Goal: Task Accomplishment & Management: Use online tool/utility

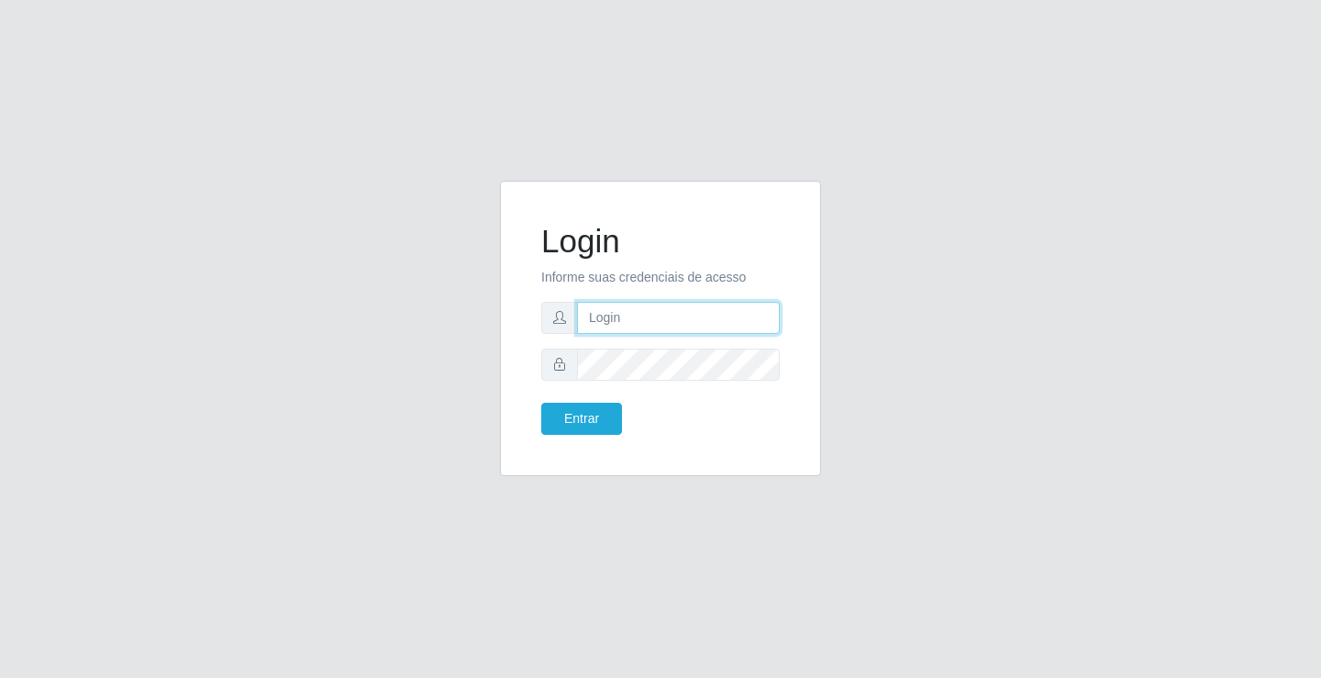
click at [662, 314] on input "text" at bounding box center [678, 318] width 203 height 32
type input "giovanny@ideal"
drag, startPoint x: 685, startPoint y: 318, endPoint x: 526, endPoint y: 323, distance: 159.6
click at [526, 323] on div "Login Informe suas credenciais de acesso giovanny@ideal Entrar" at bounding box center [660, 328] width 275 height 249
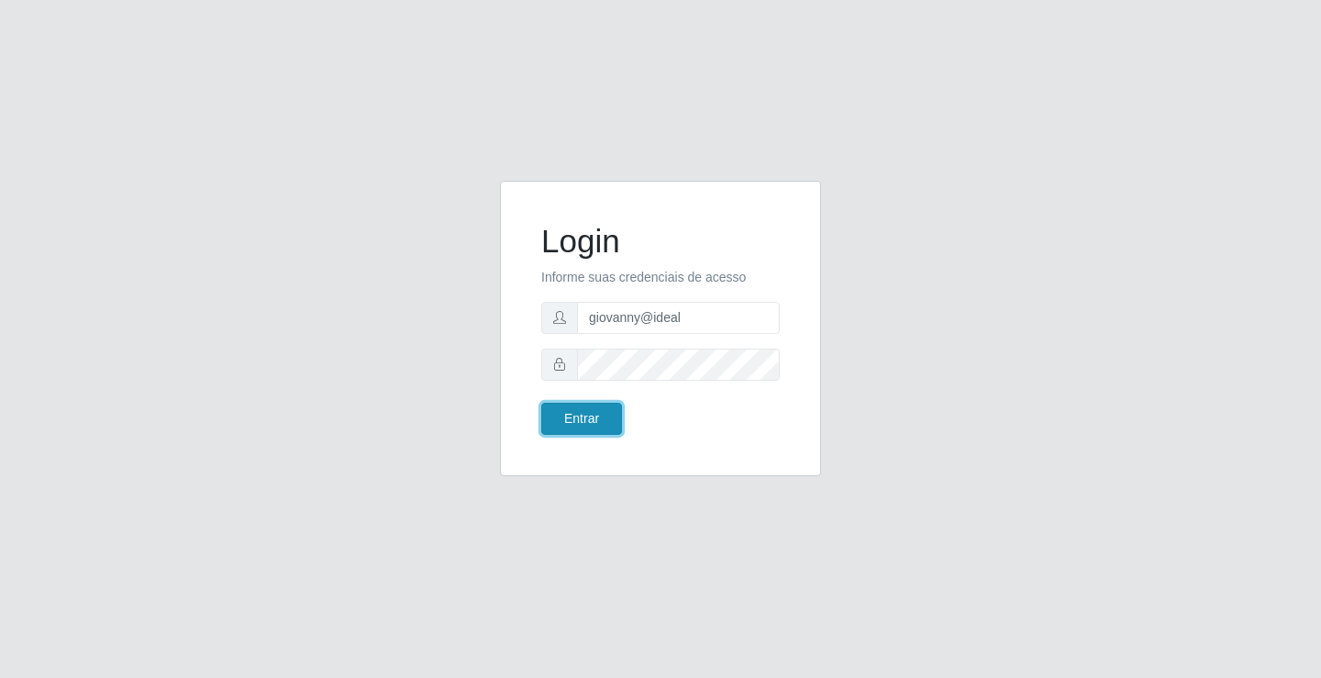
click at [602, 416] on button "Entrar" at bounding box center [581, 419] width 81 height 32
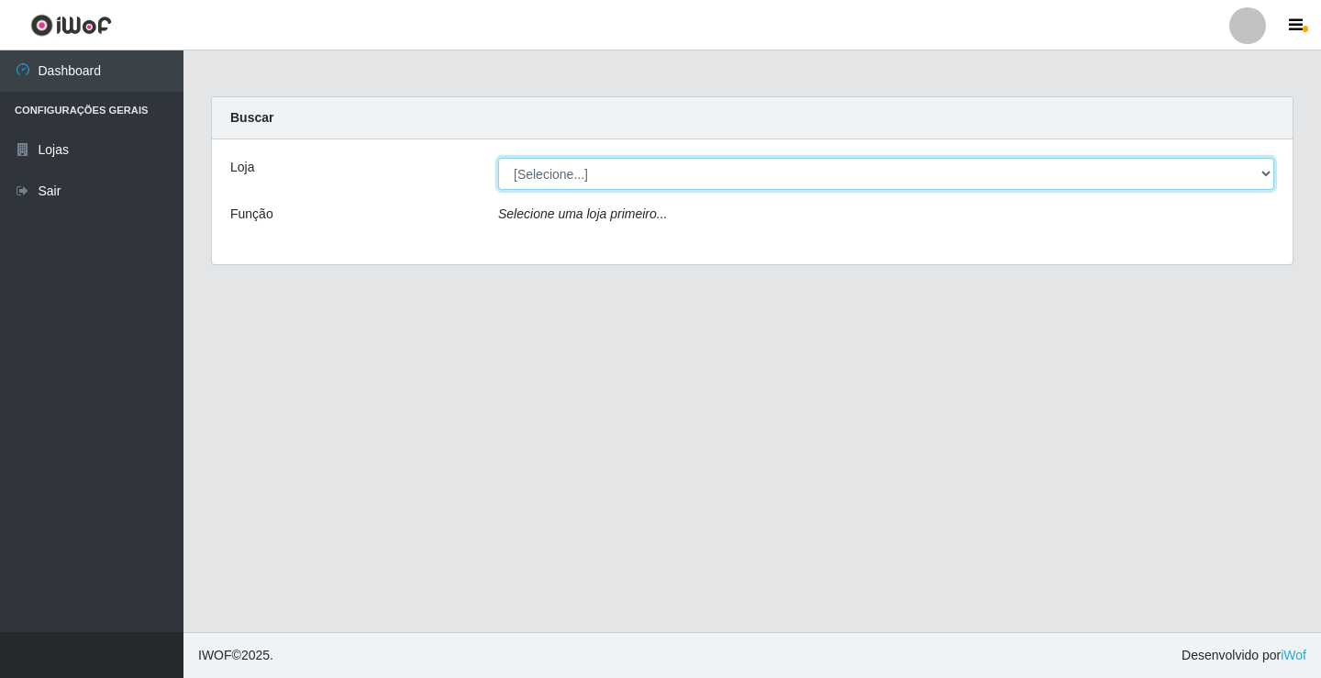
click at [1260, 173] on select "[Selecione...] Ideal - Conceição" at bounding box center [886, 174] width 776 height 32
select select "231"
click at [498, 158] on select "[Selecione...] Ideal - Conceição" at bounding box center [886, 174] width 776 height 32
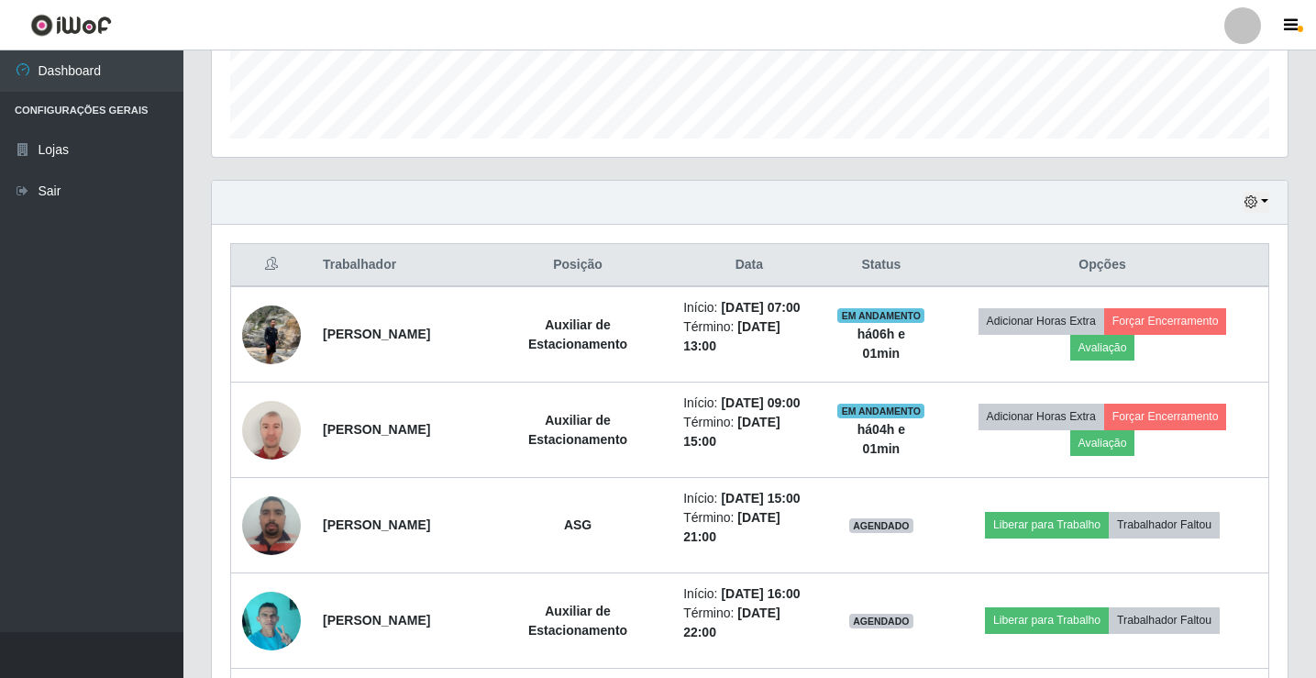
scroll to position [550, 0]
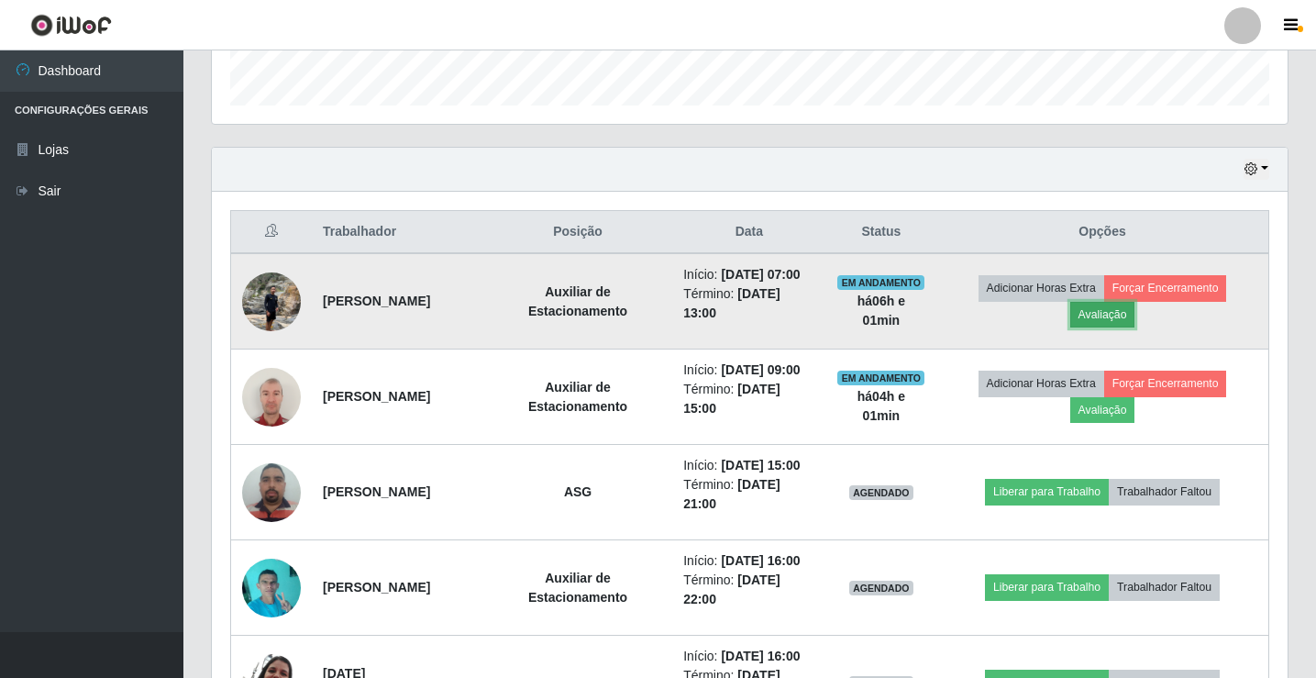
click at [1135, 316] on button "Avaliação" at bounding box center [1102, 315] width 65 height 26
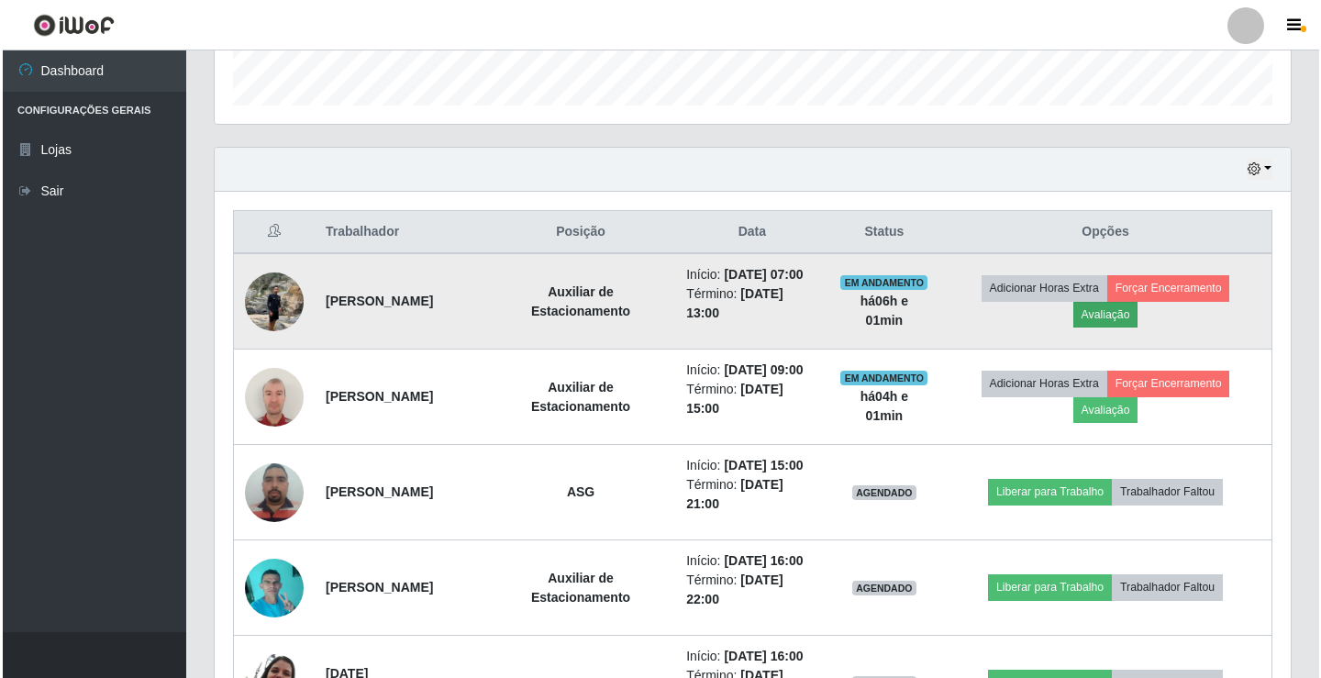
scroll to position [381, 1067]
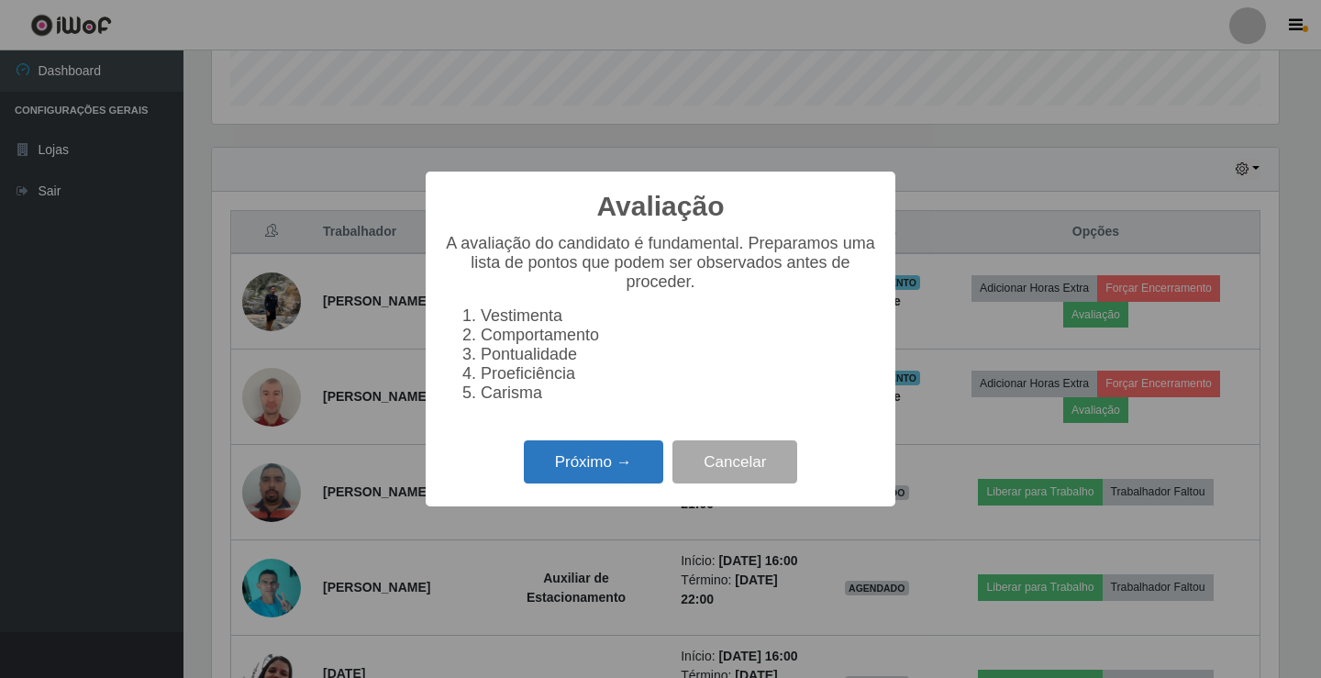
click at [603, 458] on button "Próximo →" at bounding box center [593, 461] width 139 height 43
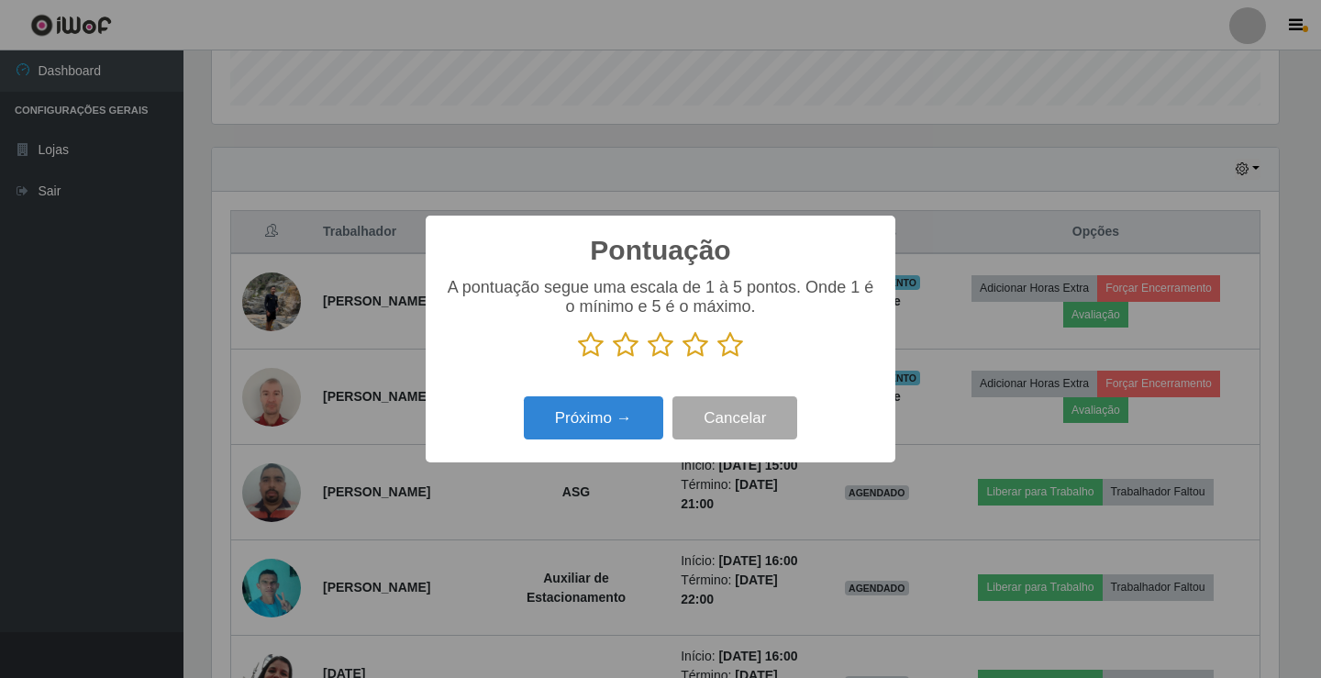
click at [723, 348] on icon at bounding box center [730, 345] width 26 height 28
click at [717, 359] on input "radio" at bounding box center [717, 359] width 0 height 0
click at [607, 421] on button "Próximo →" at bounding box center [593, 417] width 139 height 43
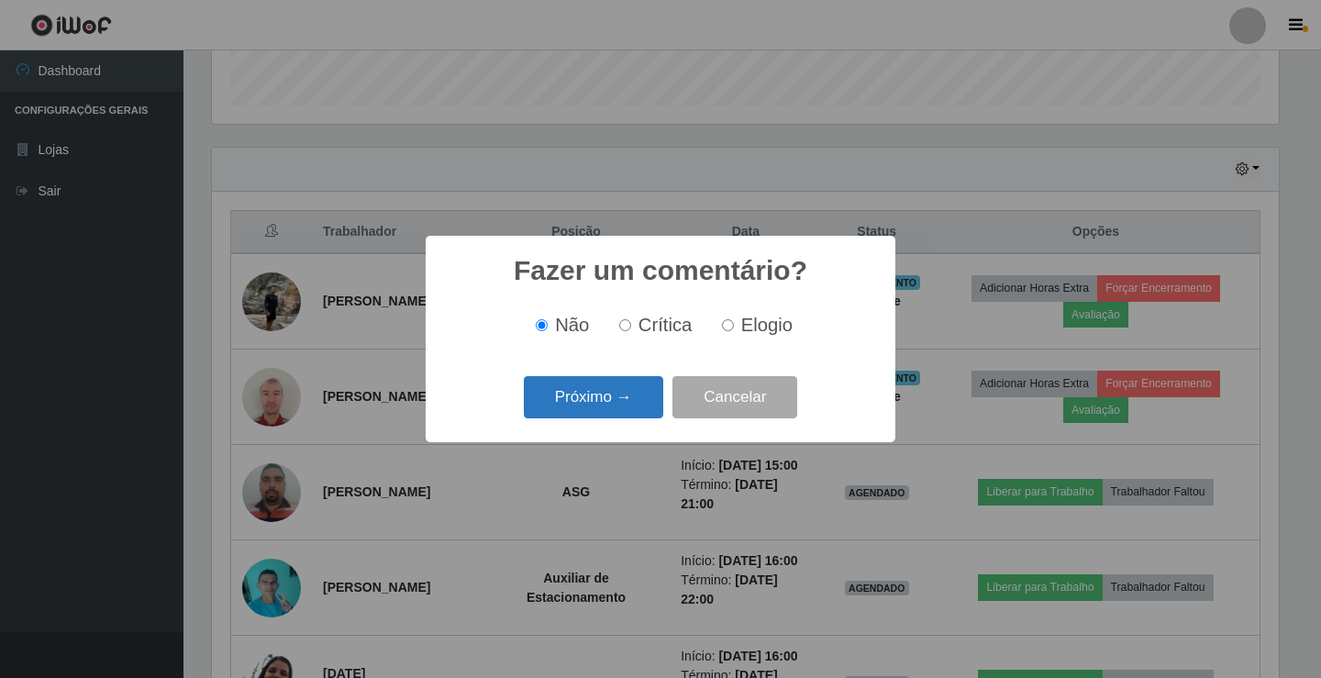
click at [629, 400] on button "Próximo →" at bounding box center [593, 397] width 139 height 43
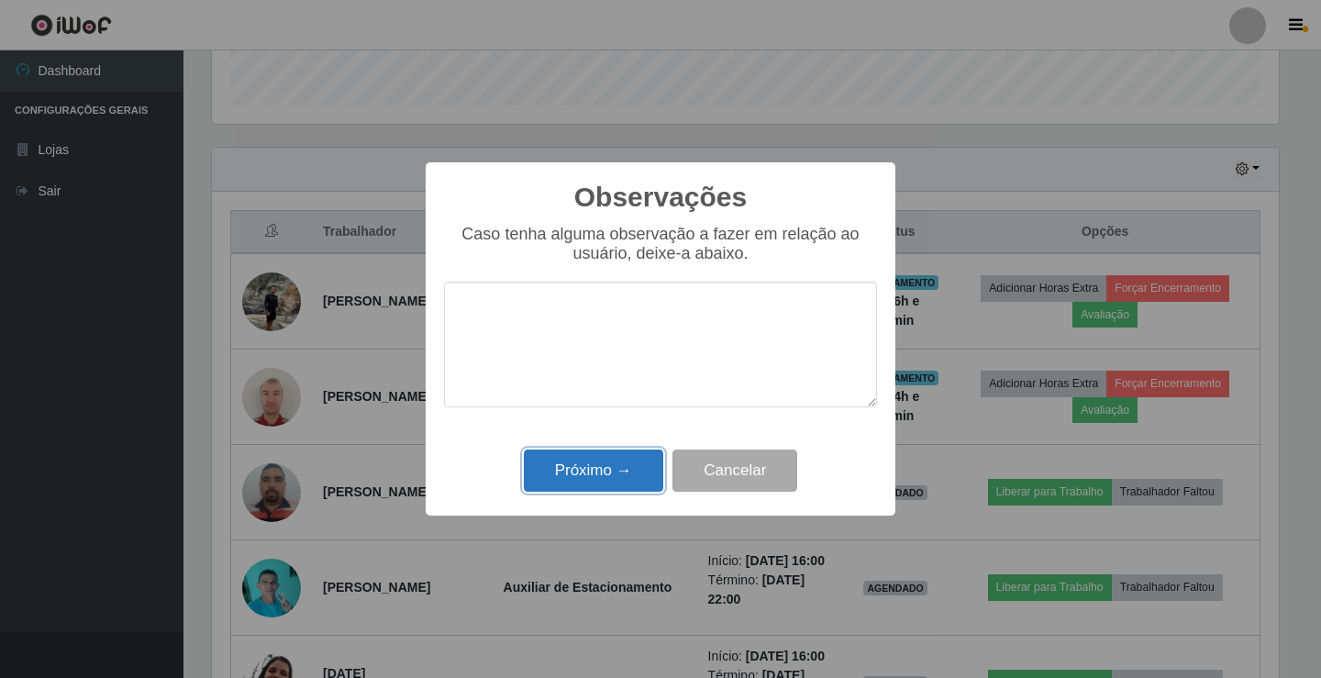
click at [612, 486] on button "Próximo →" at bounding box center [593, 470] width 139 height 43
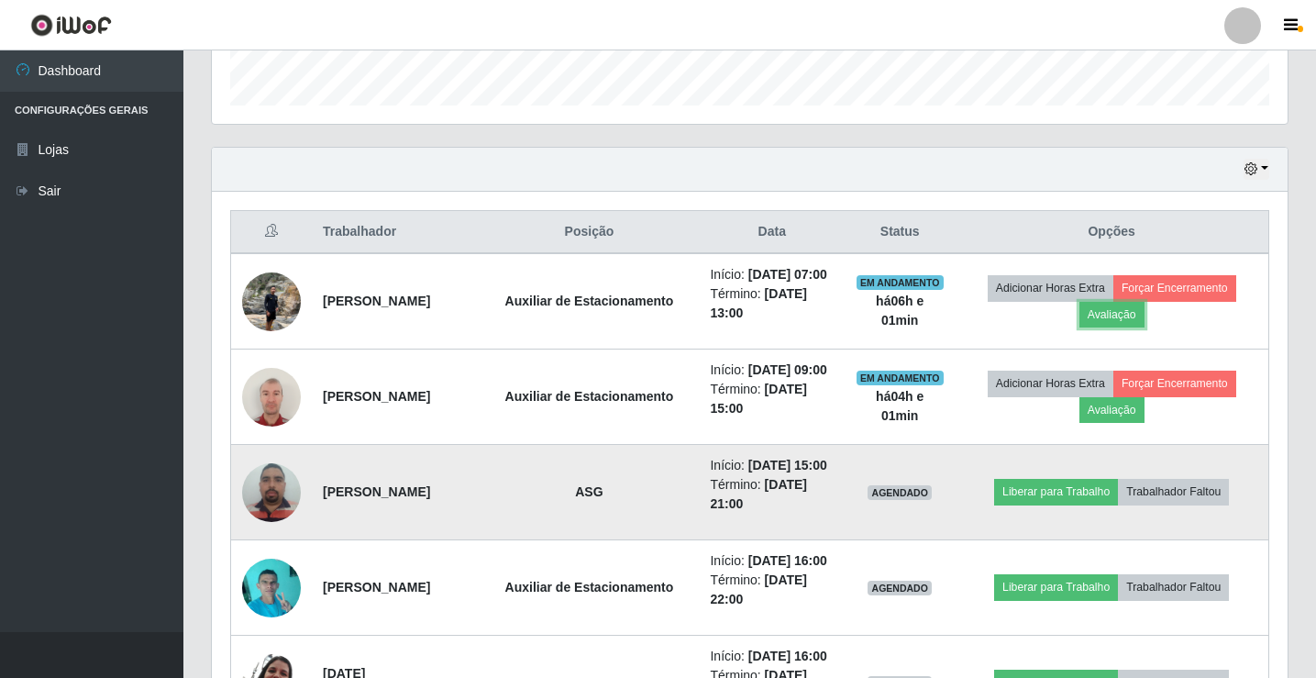
scroll to position [381, 1076]
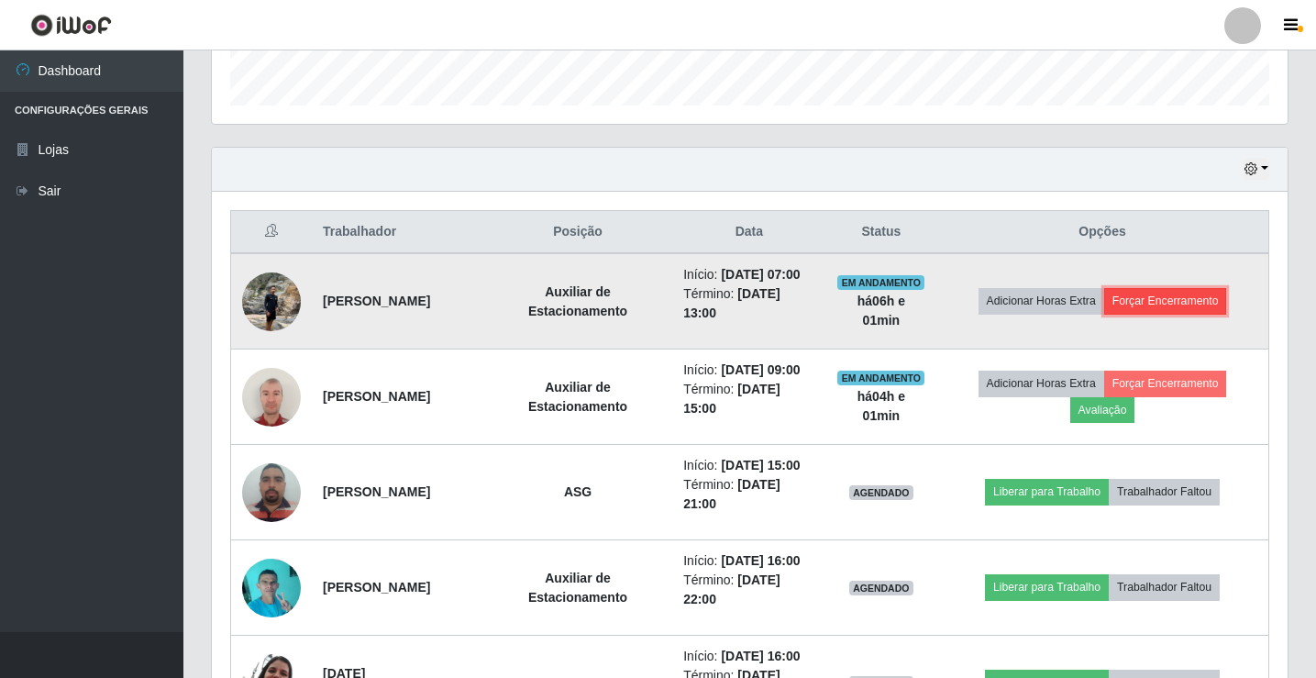
click at [1161, 295] on button "Forçar Encerramento" at bounding box center [1165, 301] width 123 height 26
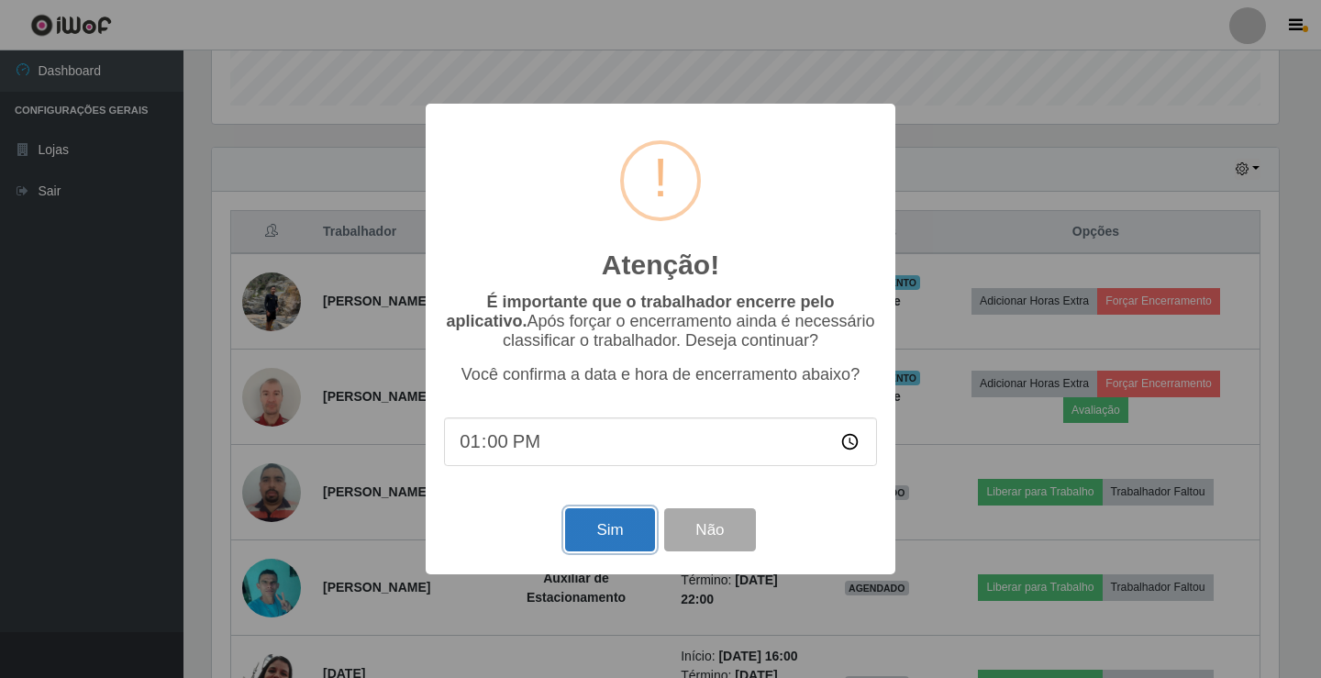
click at [581, 526] on button "Sim" at bounding box center [609, 529] width 89 height 43
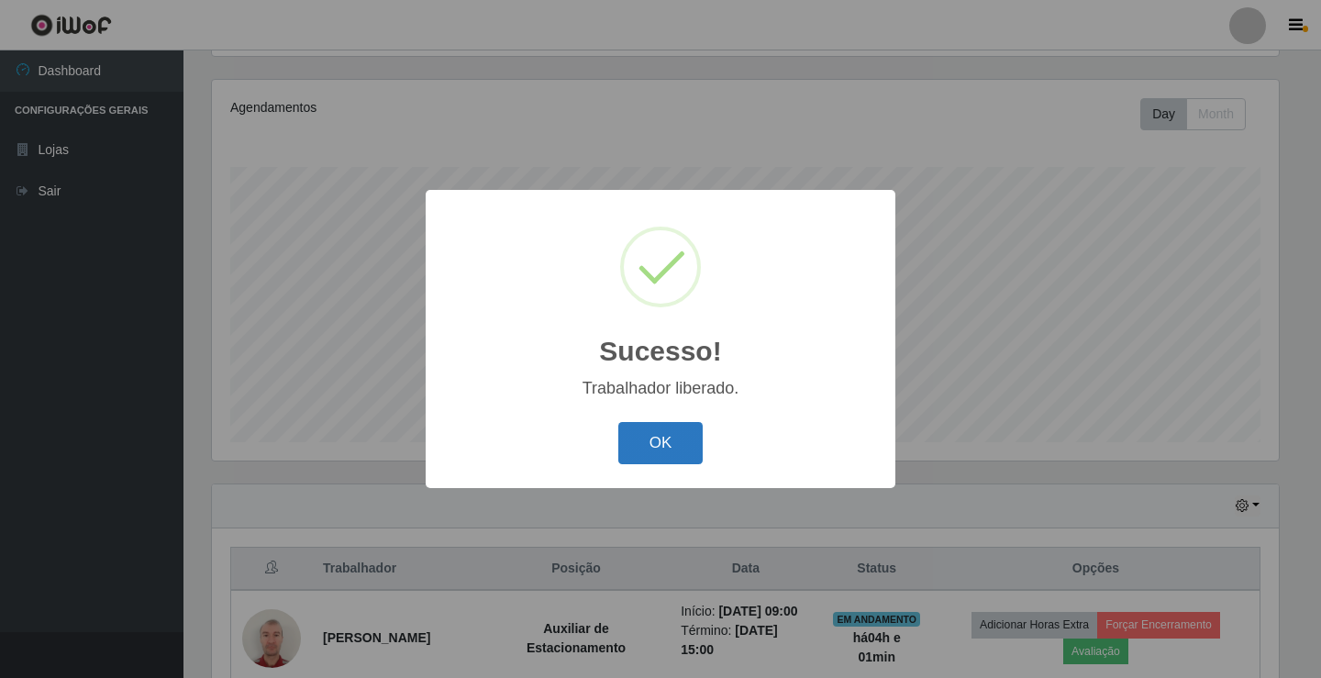
click at [663, 445] on button "OK" at bounding box center [660, 443] width 85 height 43
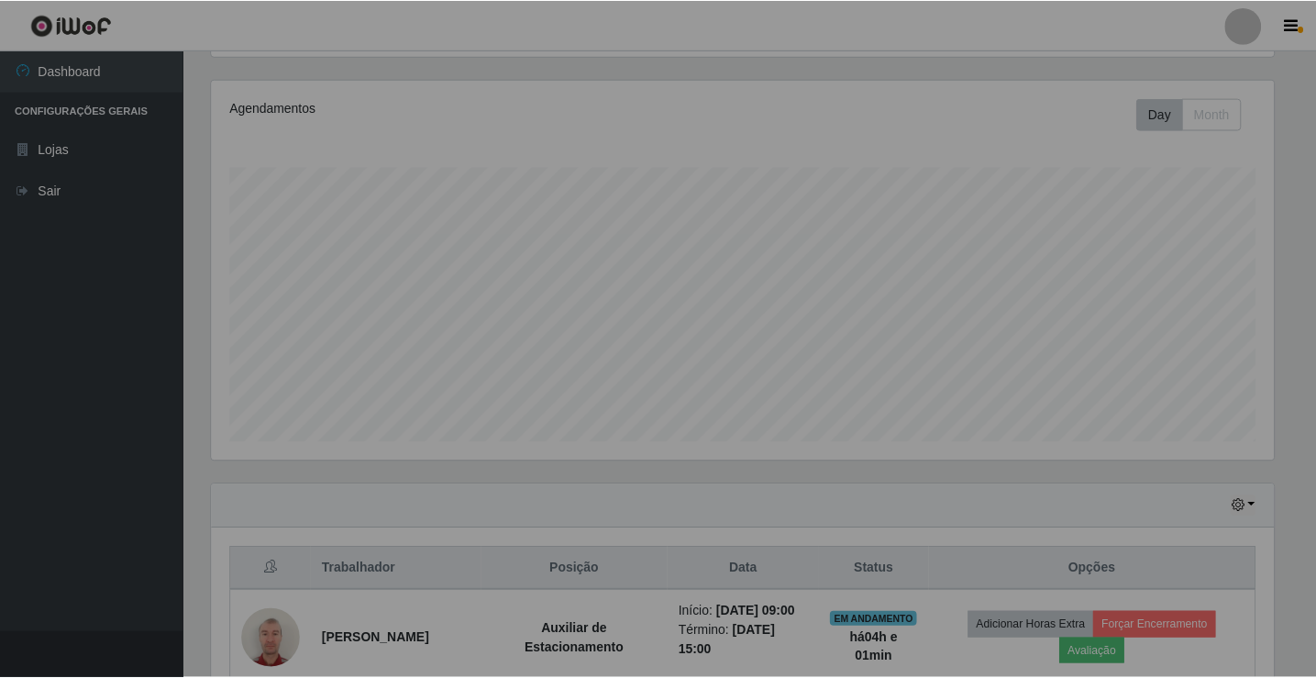
scroll to position [381, 1076]
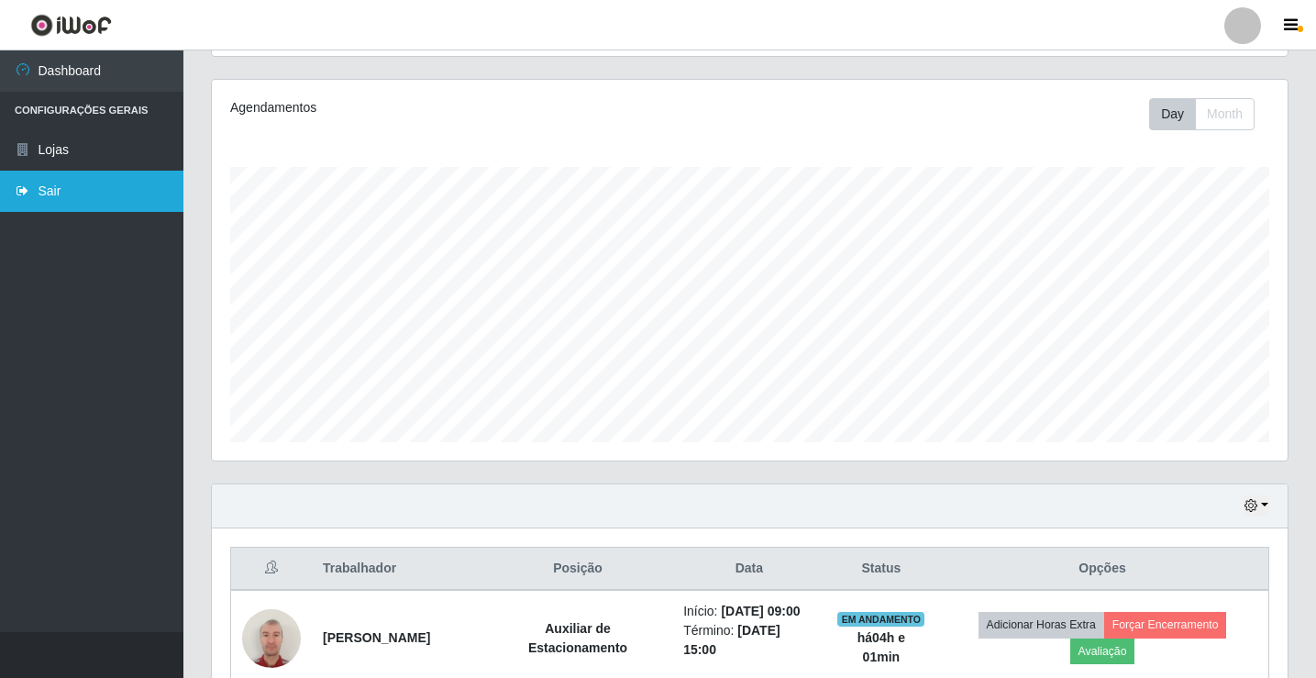
click at [45, 193] on link "Sair" at bounding box center [91, 191] width 183 height 41
